Goal: Complete application form: Complete application form

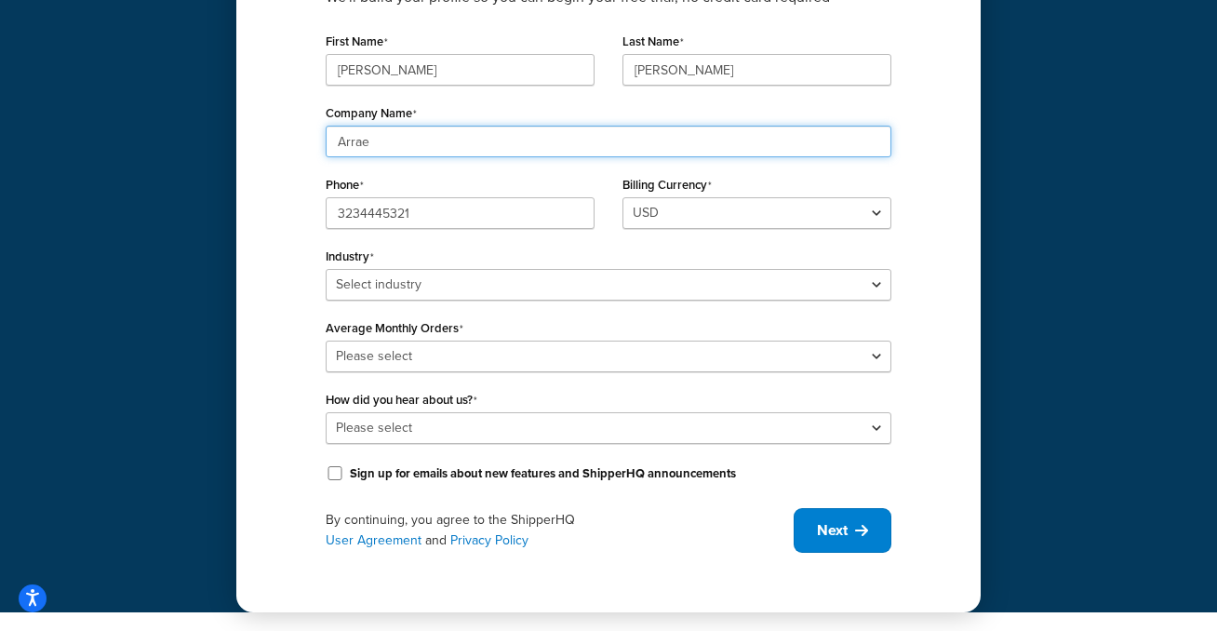
scroll to position [249, 0]
type input "Arrae"
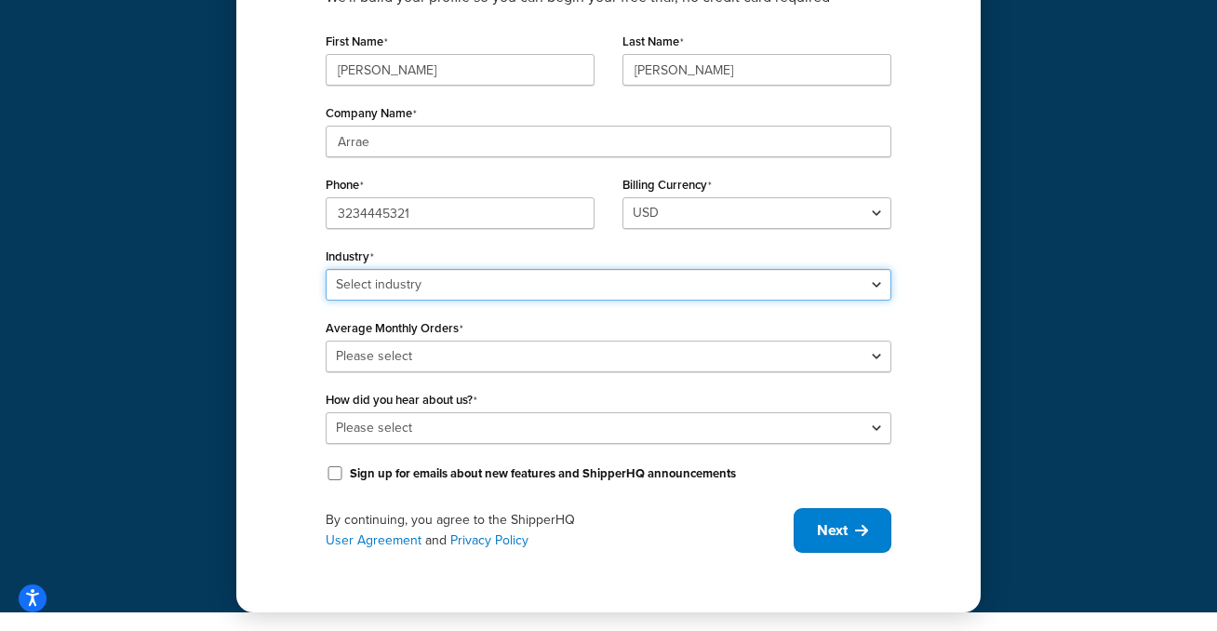
select select "15"
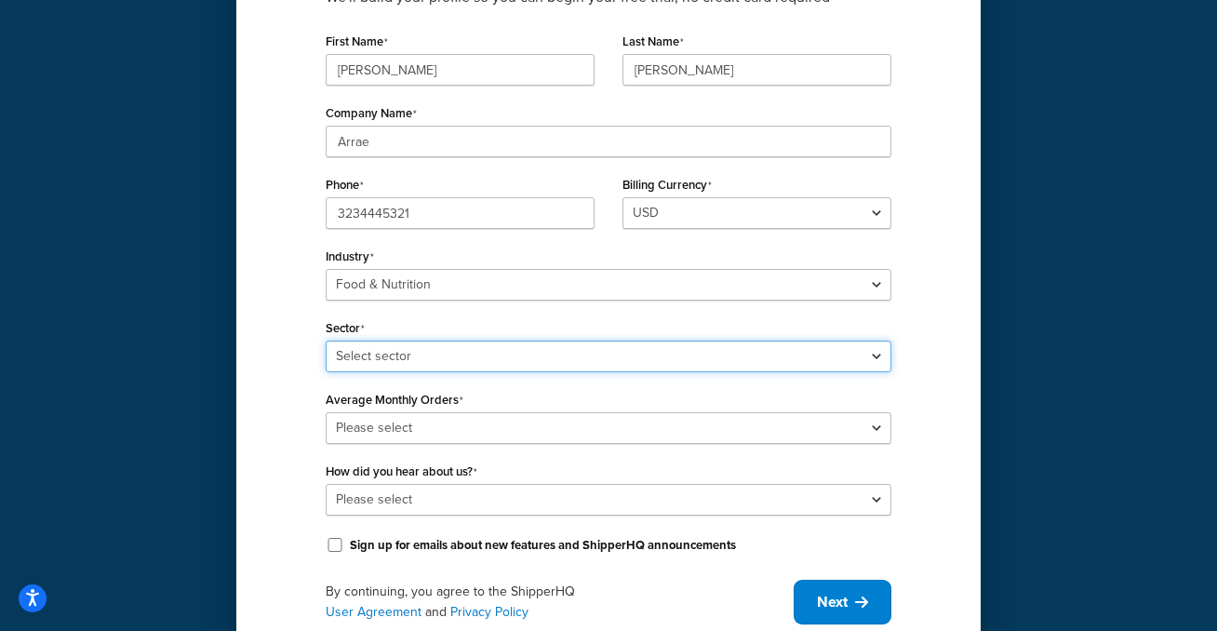
select select "36"
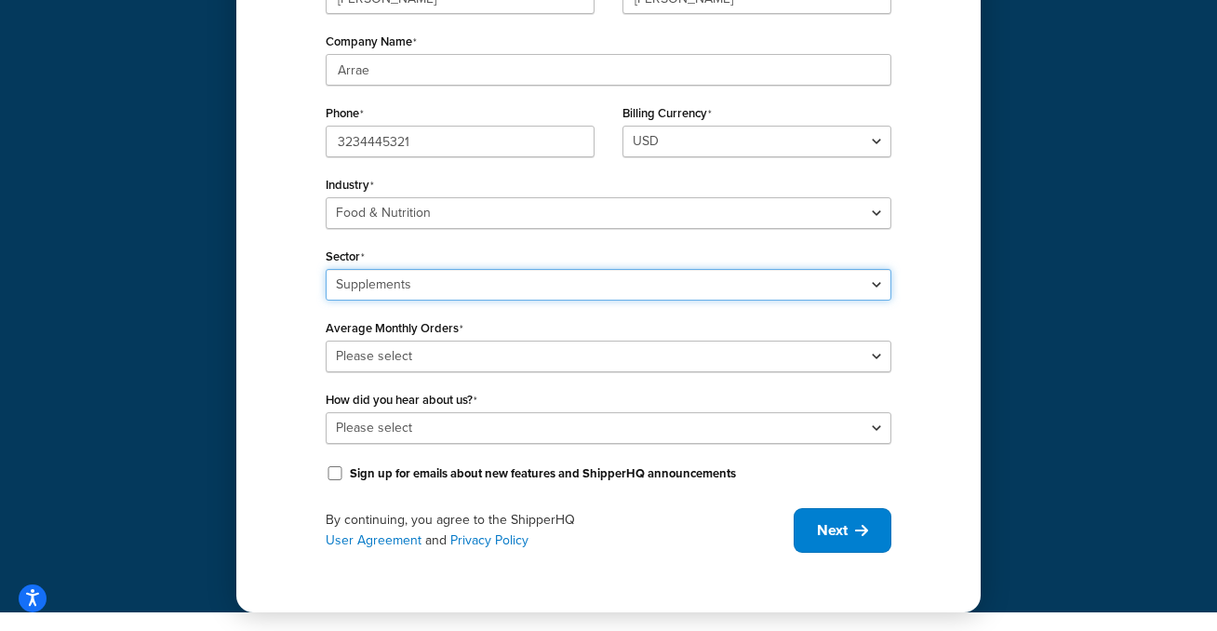
scroll to position [321, 0]
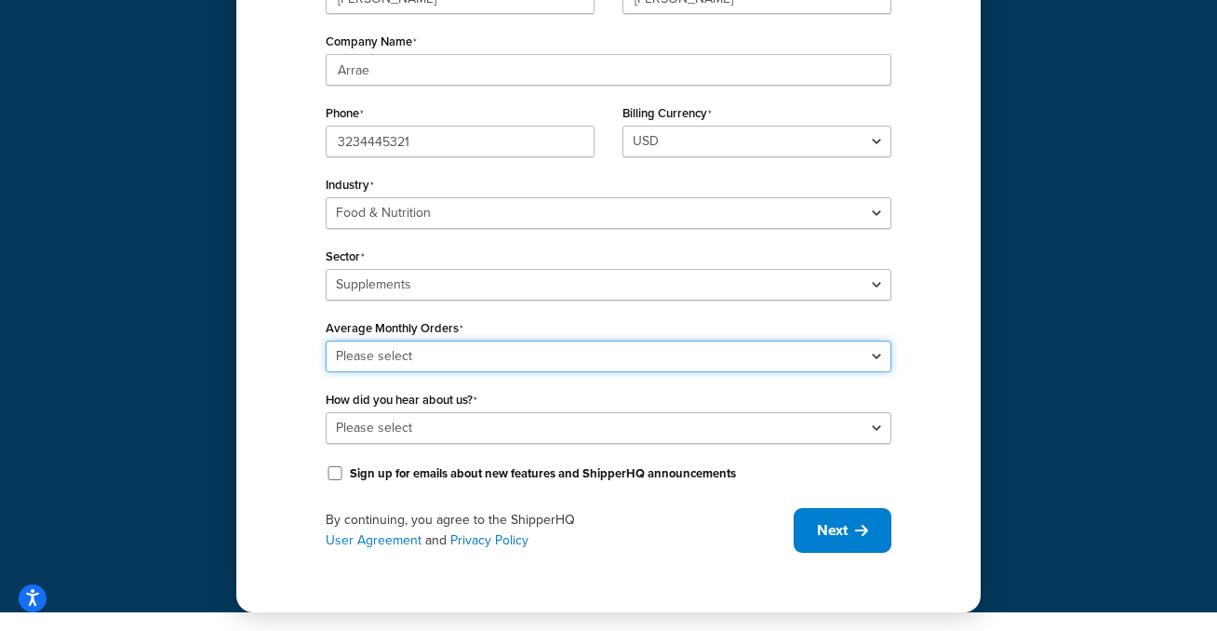
select select "5"
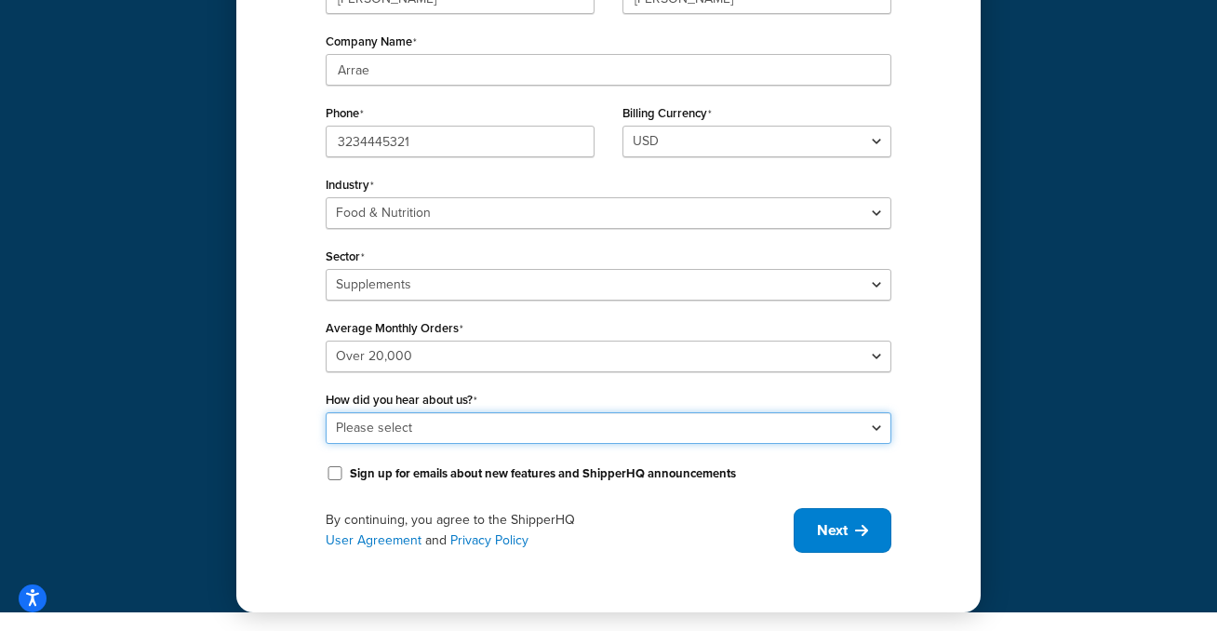
select select "9"
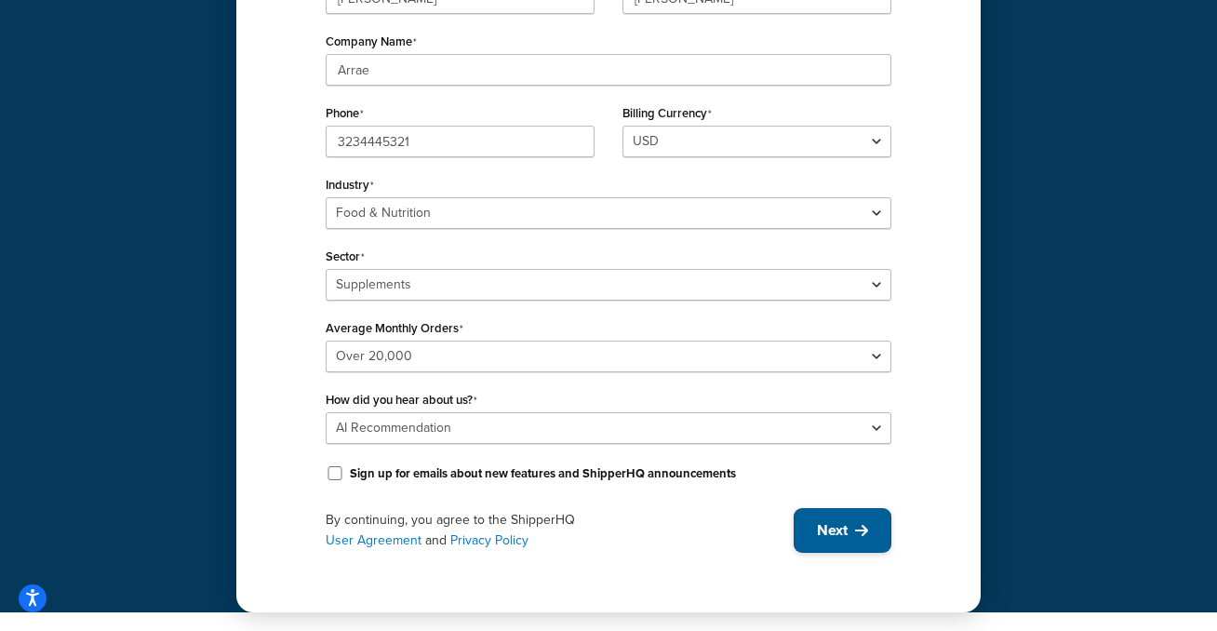
click at [859, 518] on button "Next" at bounding box center [843, 530] width 98 height 45
click at [846, 529] on span "Next" at bounding box center [832, 530] width 31 height 20
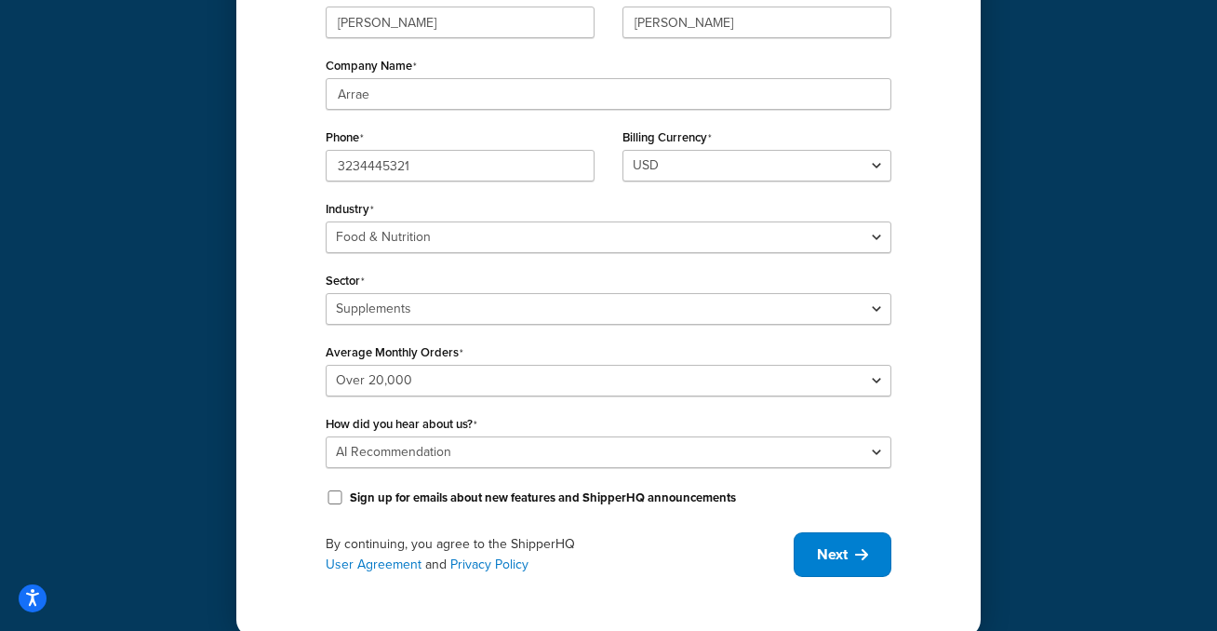
scroll to position [316, 0]
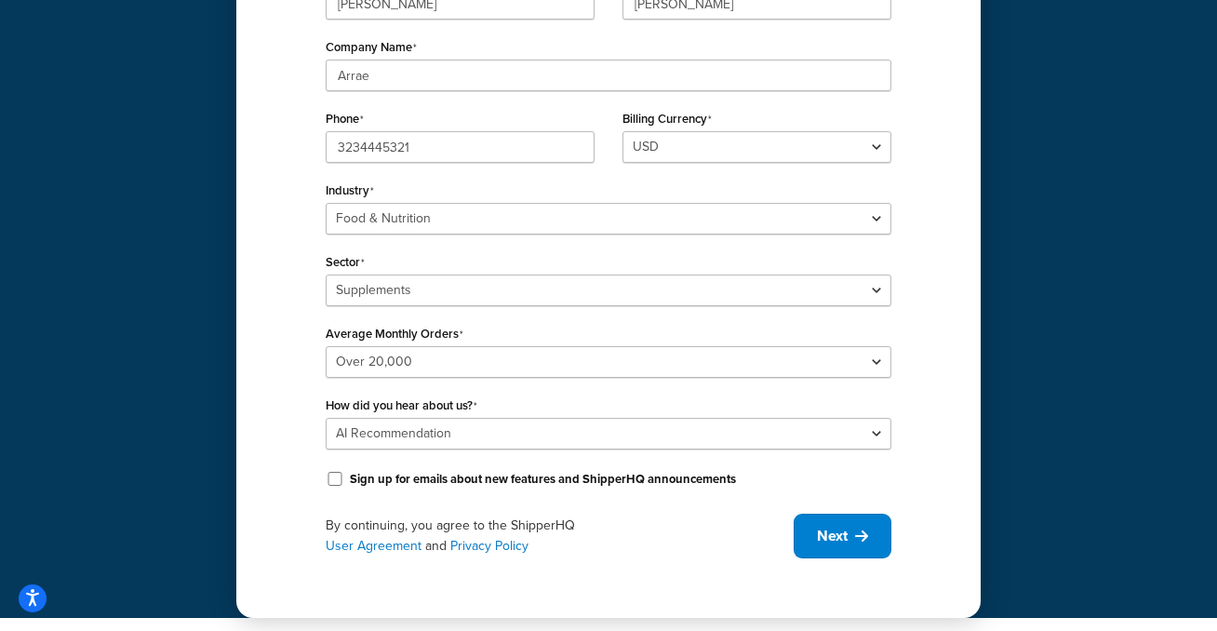
click at [689, 483] on label "Sign up for emails about new features and ShipperHQ announcements" at bounding box center [543, 479] width 386 height 17
click at [344, 483] on input "Sign up for emails about new features and ShipperHQ announcements" at bounding box center [335, 479] width 19 height 14
click at [685, 478] on label "Sign up for emails about new features and ShipperHQ announcements" at bounding box center [543, 479] width 386 height 17
click at [344, 478] on input "Sign up for emails about new features and ShipperHQ announcements" at bounding box center [335, 479] width 19 height 14
checkbox input "false"
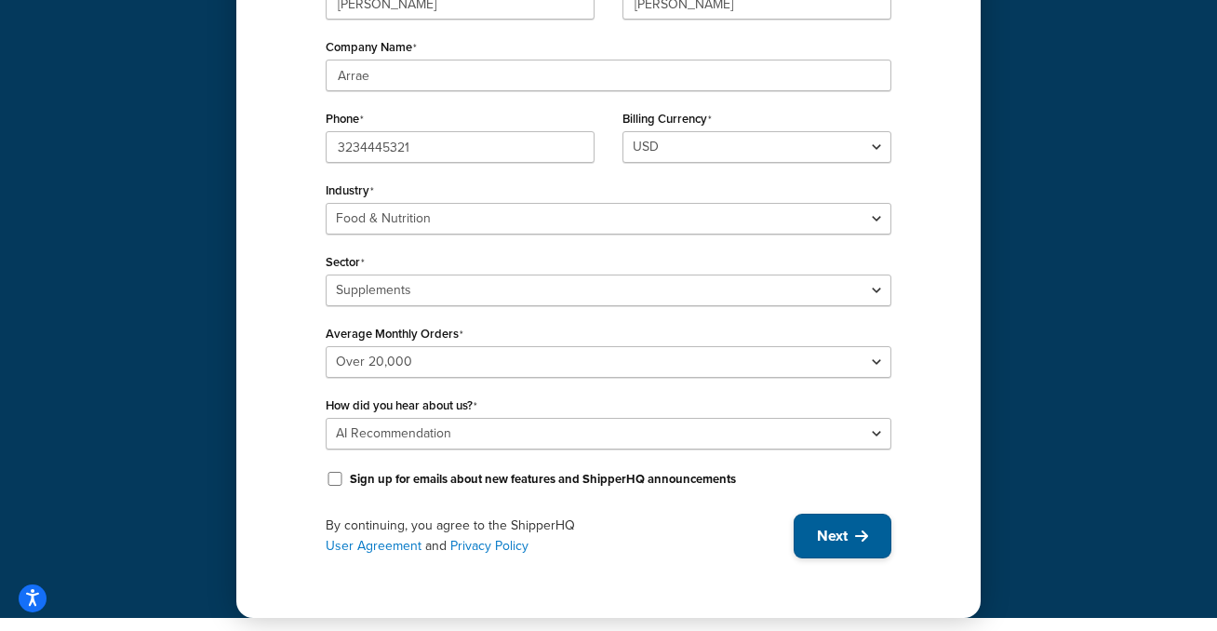
click at [815, 521] on button "Next" at bounding box center [843, 536] width 98 height 45
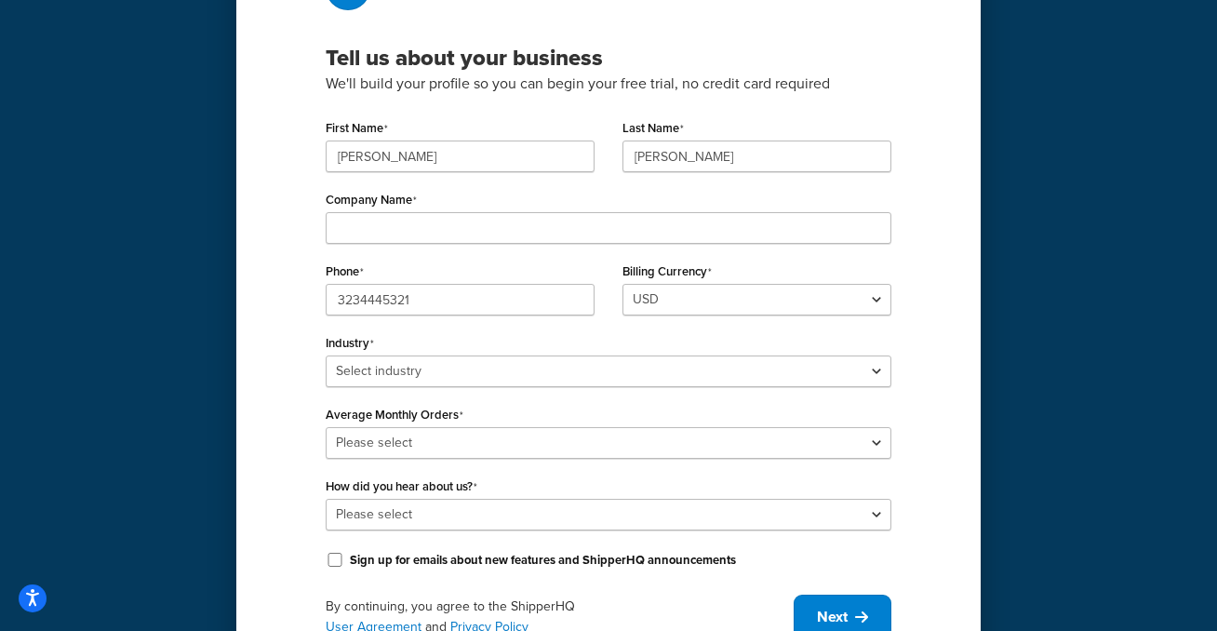
scroll to position [204, 0]
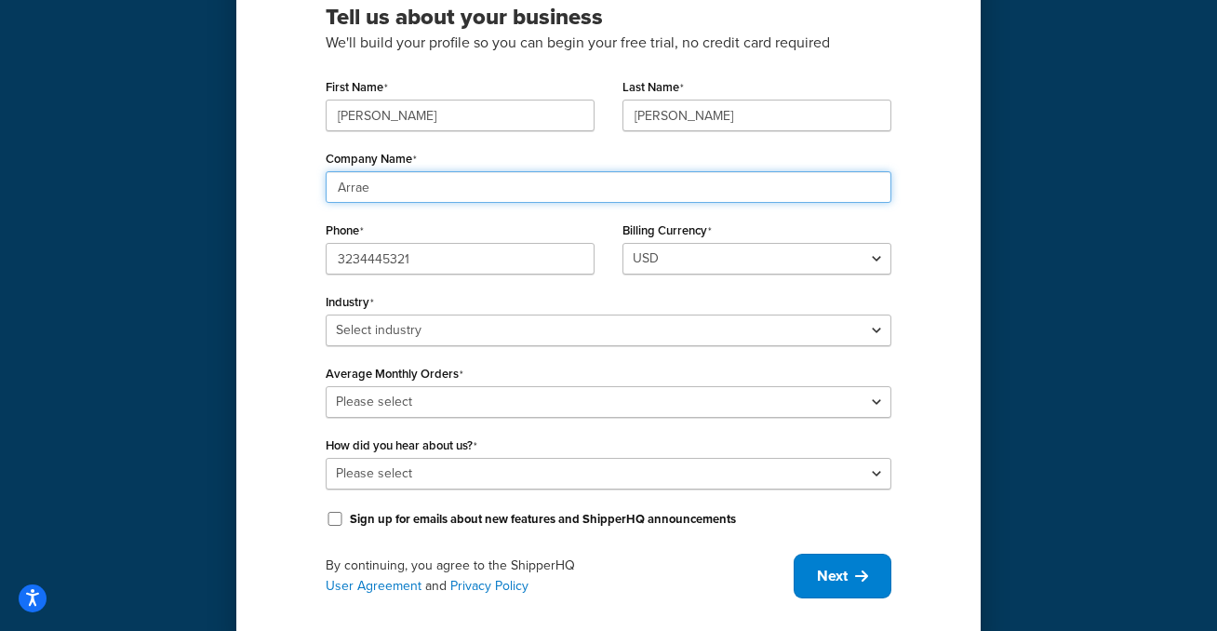
type input "Arrae"
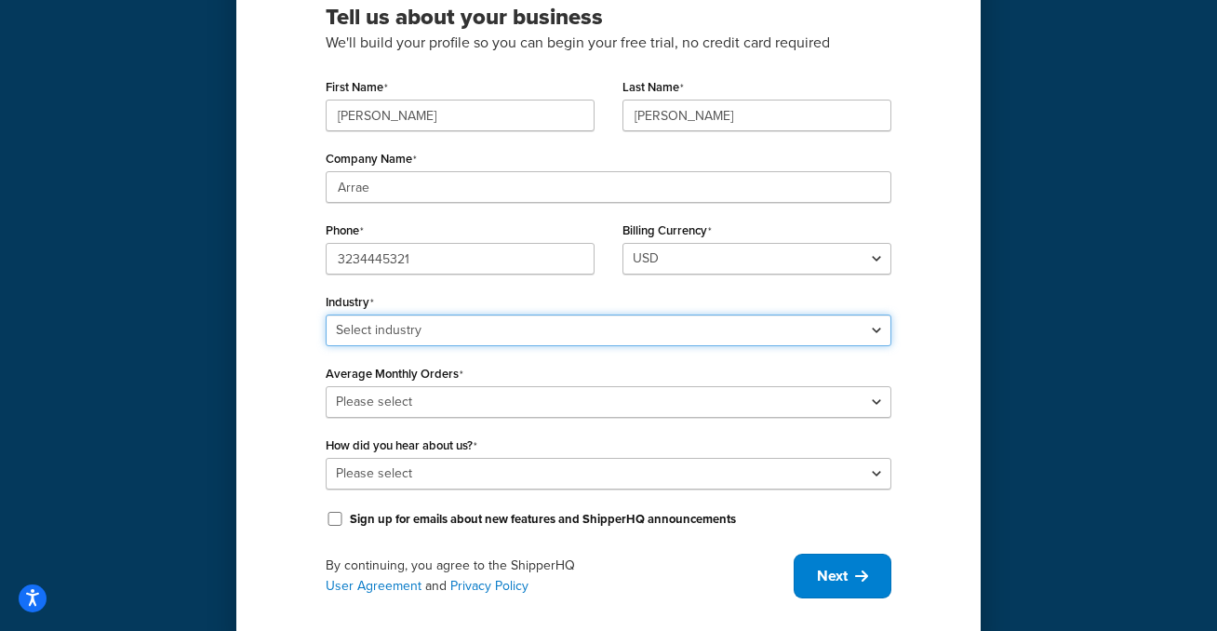
select select "15"
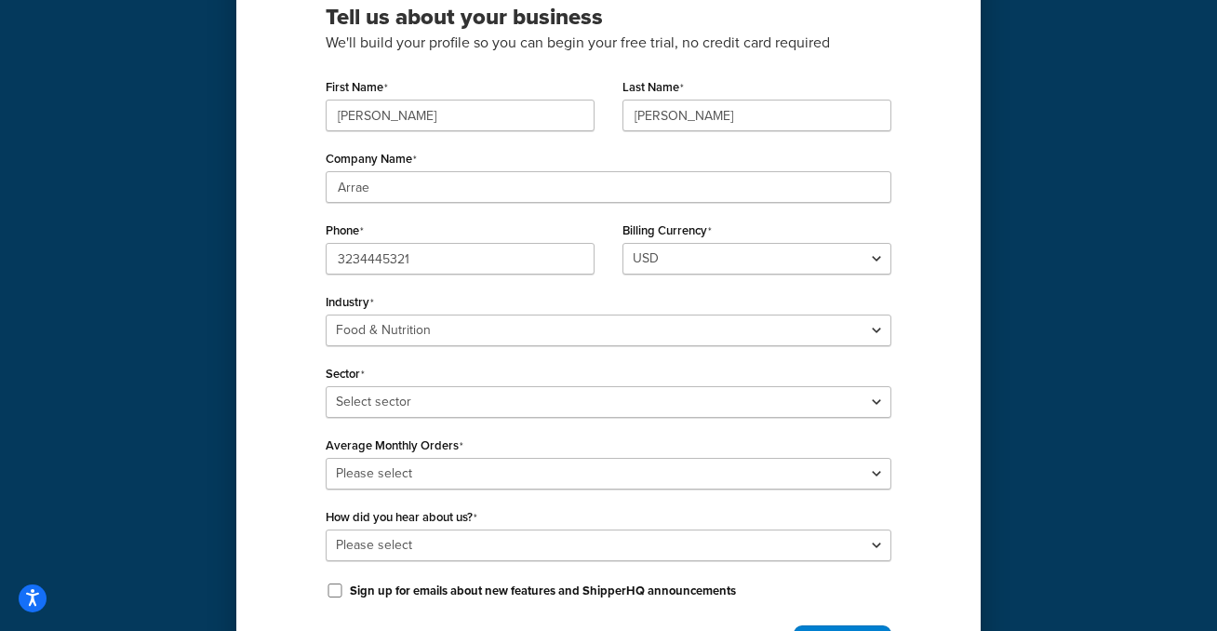
click at [458, 420] on div "First Name [PERSON_NAME] Last Name [PERSON_NAME] Company Name Arrae Phone [PHON…" at bounding box center [609, 339] width 566 height 530
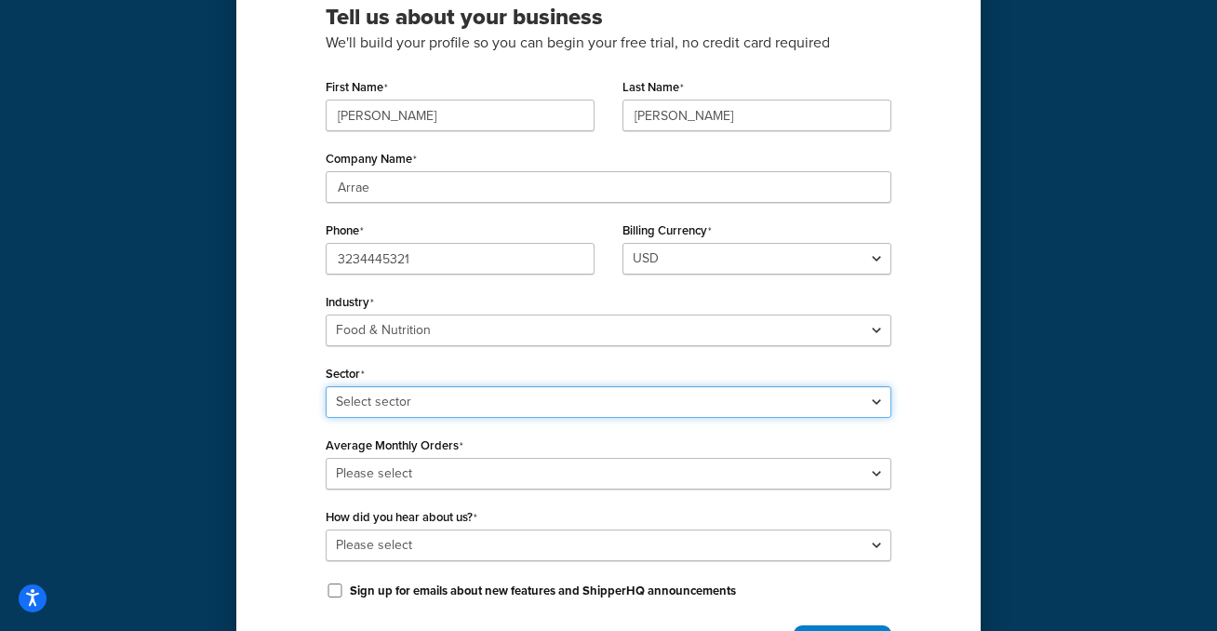
select select "36"
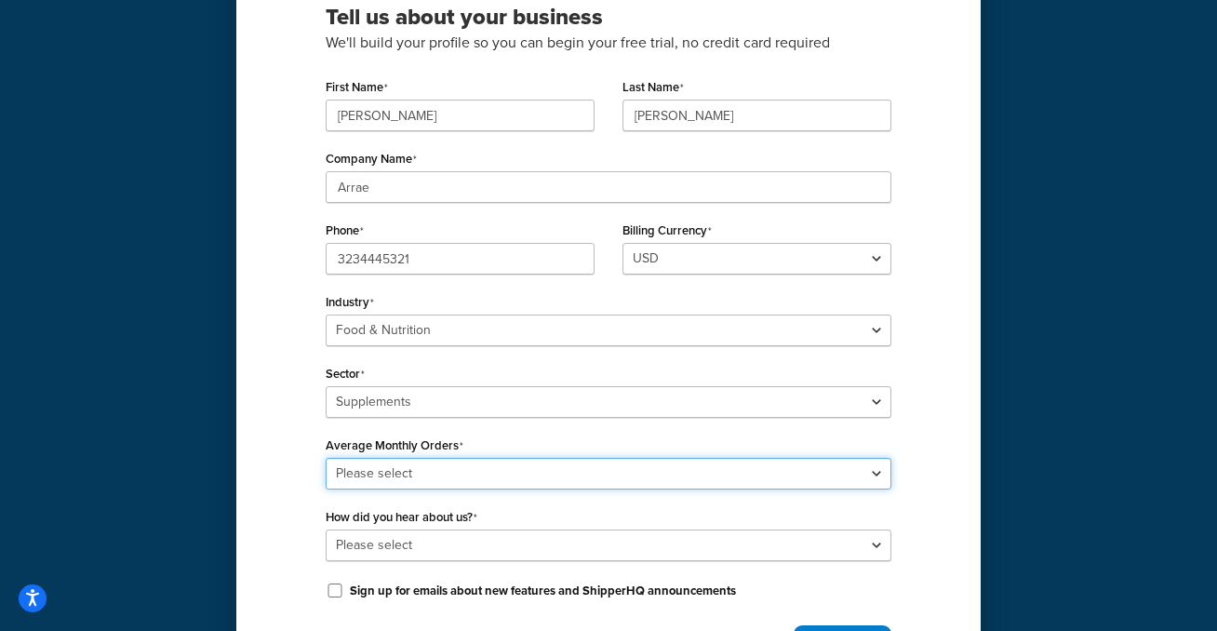
select select "5"
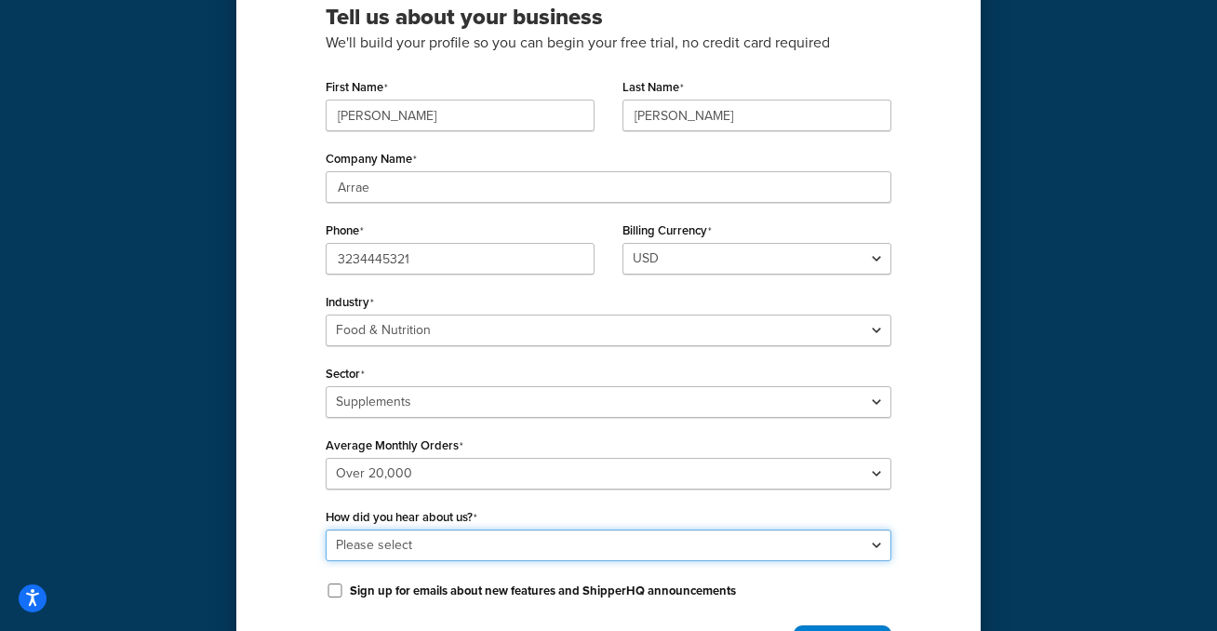
select select "9"
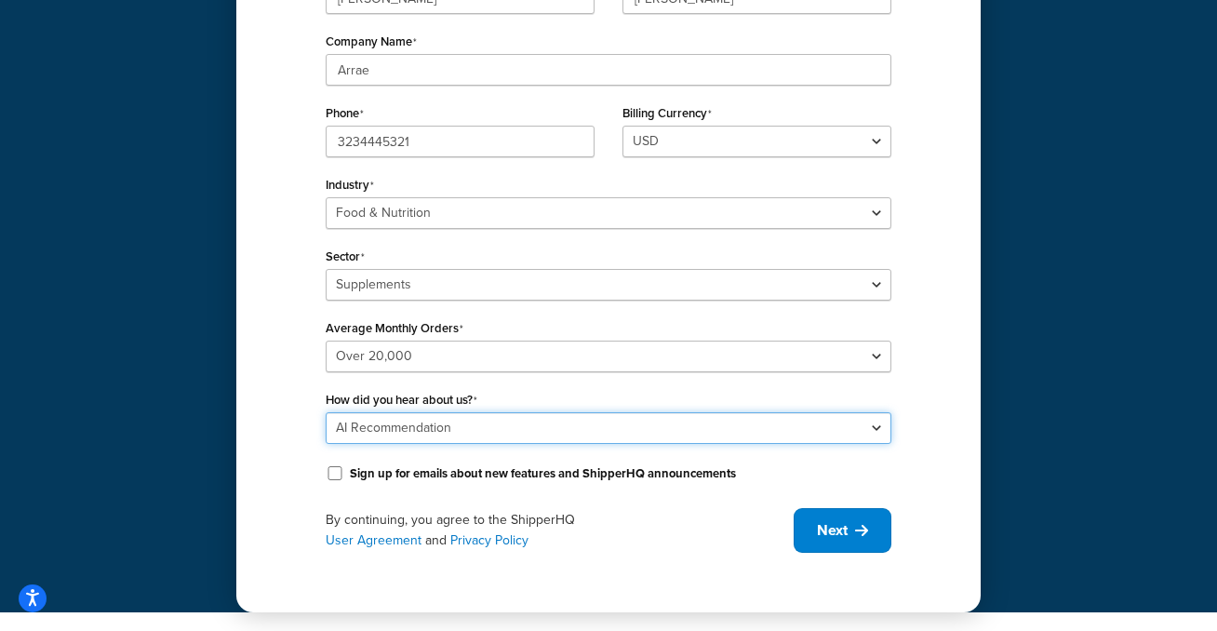
scroll to position [321, 0]
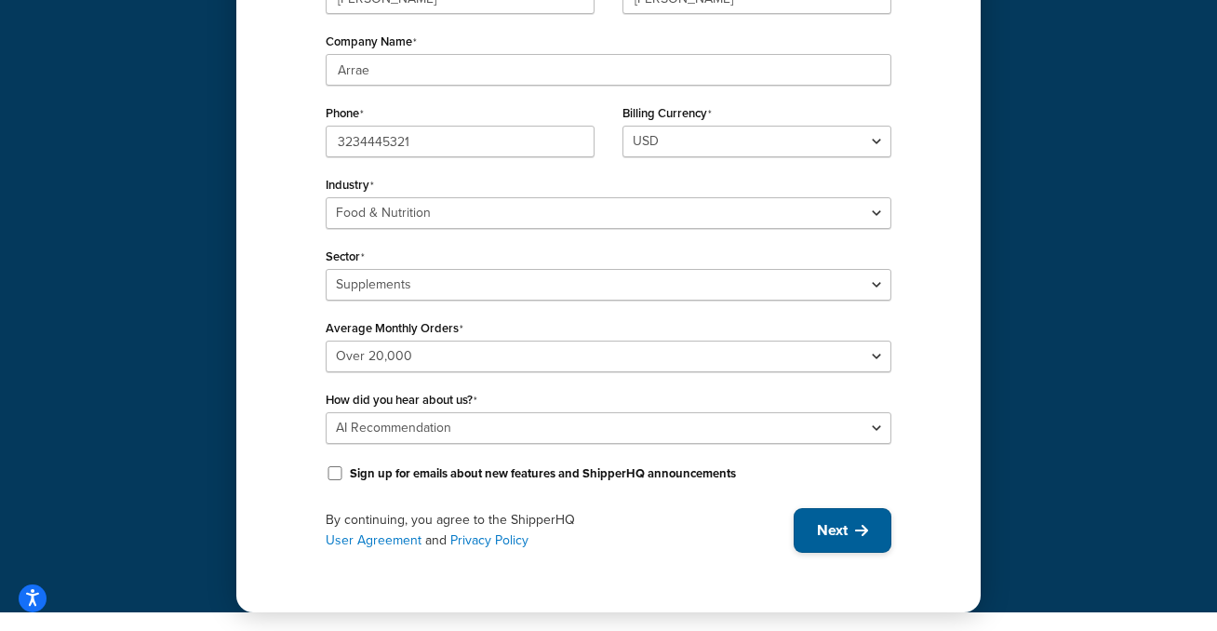
click at [826, 541] on span "Next" at bounding box center [832, 530] width 31 height 20
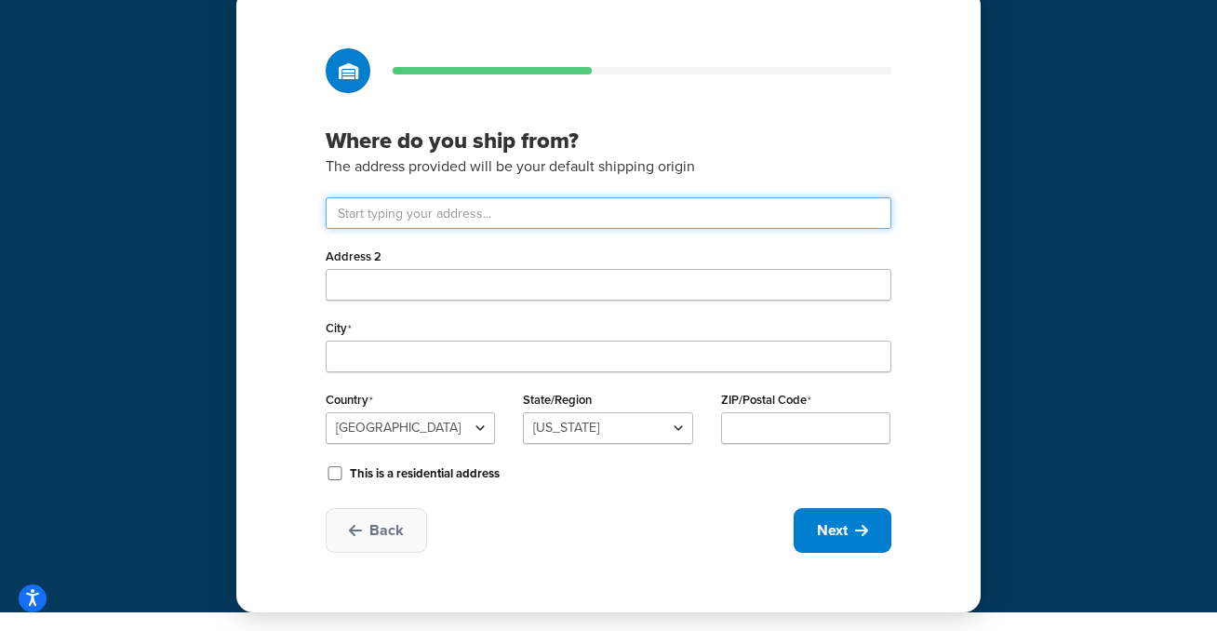
scroll to position [85, 0]
